Goal: Information Seeking & Learning: Learn about a topic

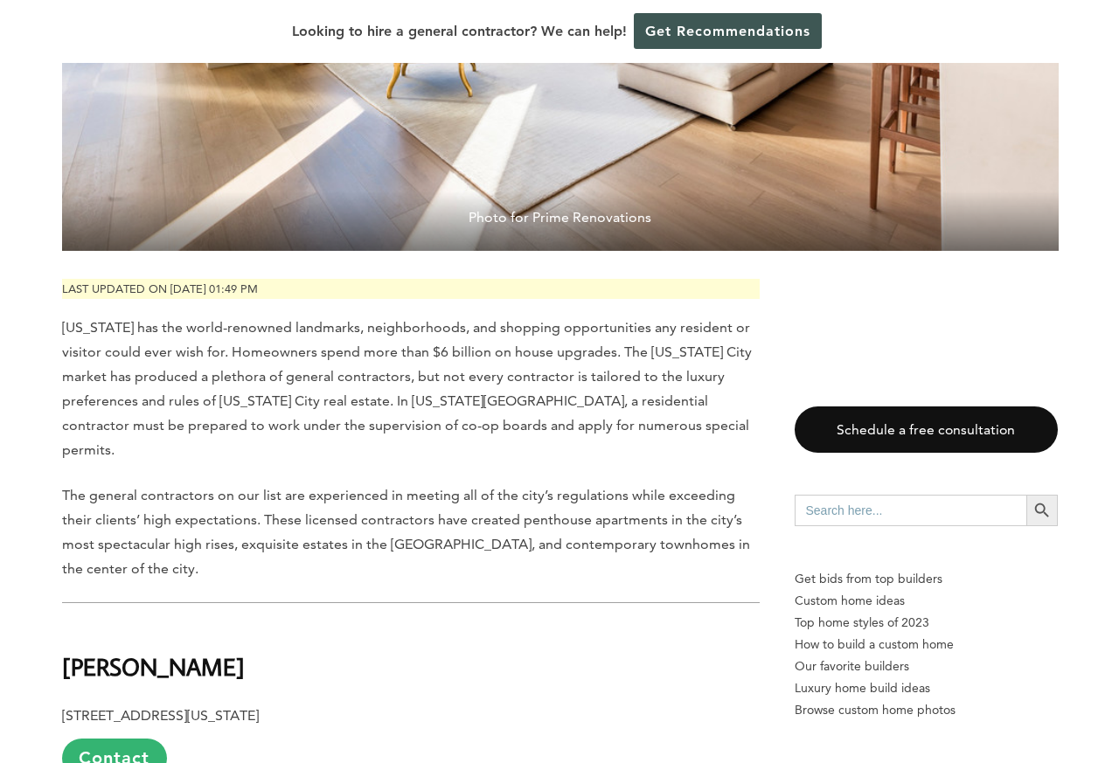
scroll to position [734, 0]
